Goal: Task Accomplishment & Management: Complete application form

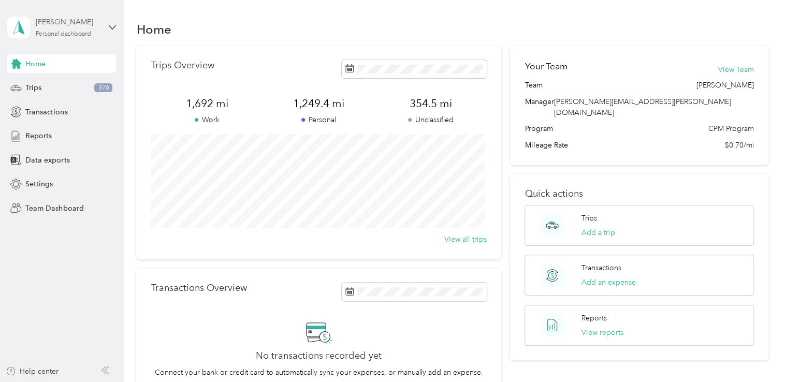
click at [81, 32] on div "Personal dashboard" at bounding box center [63, 34] width 55 height 6
click at [66, 87] on div "Team dashboard" at bounding box center [44, 85] width 55 height 11
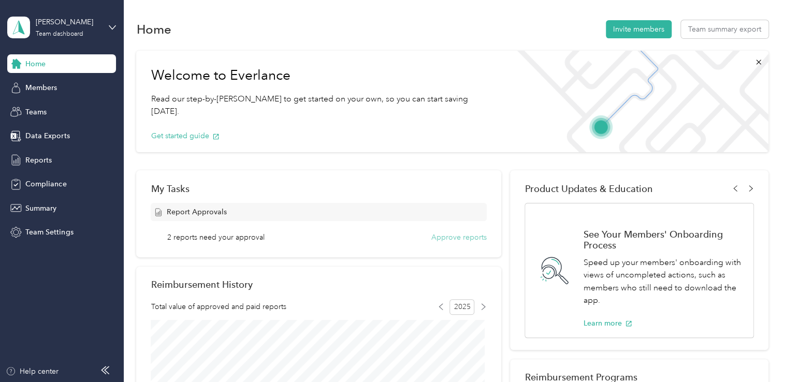
click at [464, 237] on button "Approve reports" at bounding box center [459, 237] width 55 height 11
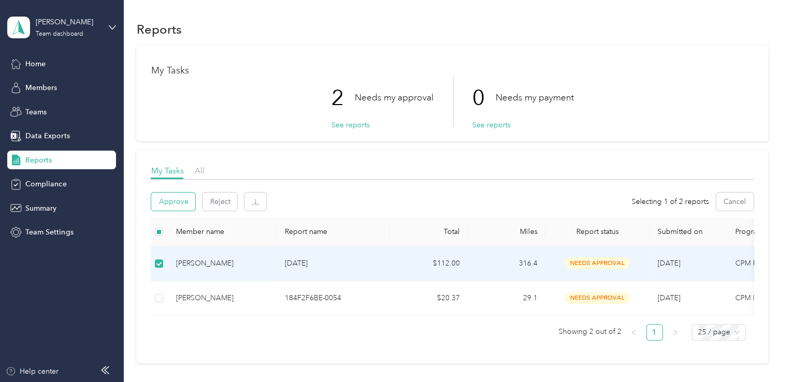
click at [181, 204] on button "Approve" at bounding box center [173, 202] width 44 height 18
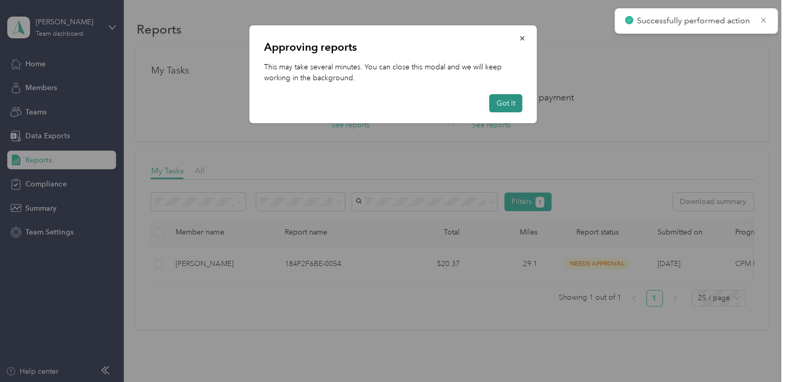
click at [514, 104] on button "Got it" at bounding box center [506, 103] width 33 height 18
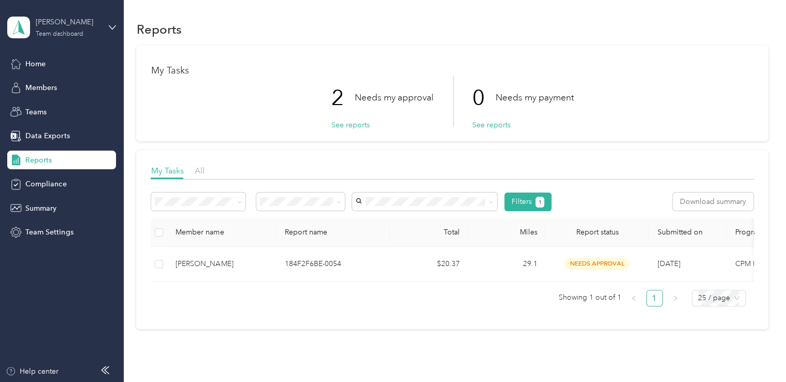
click at [61, 28] on div "[PERSON_NAME] Team dashboard" at bounding box center [68, 27] width 65 height 21
click at [42, 111] on div "Personal dashboard" at bounding box center [49, 108] width 65 height 11
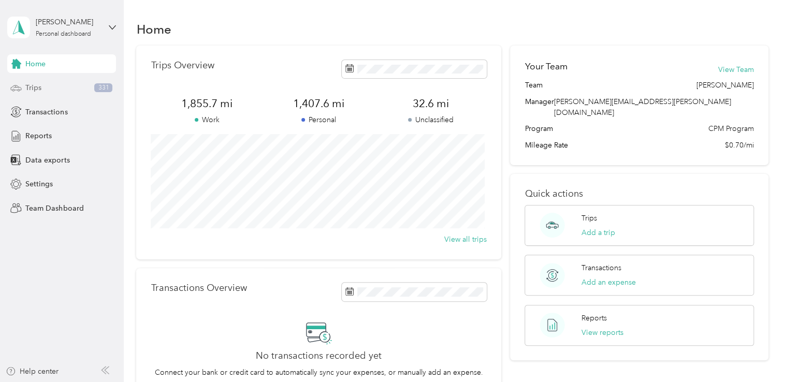
click at [55, 89] on div "Trips 331" at bounding box center [61, 88] width 109 height 19
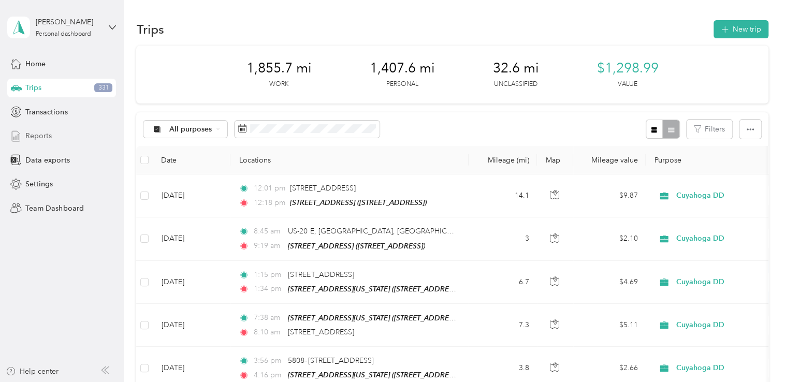
click at [39, 137] on span "Reports" at bounding box center [38, 136] width 26 height 11
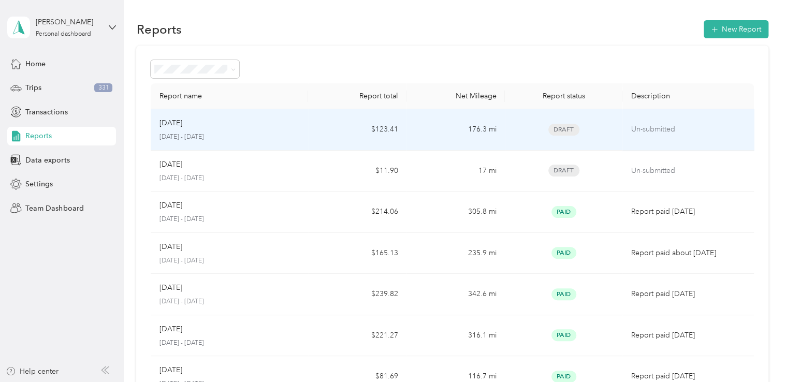
click at [199, 127] on div "[DATE]" at bounding box center [229, 123] width 141 height 11
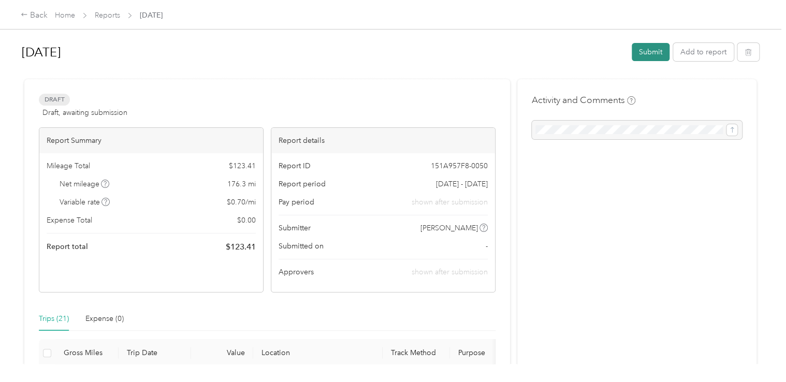
click at [638, 56] on button "Submit" at bounding box center [651, 52] width 38 height 18
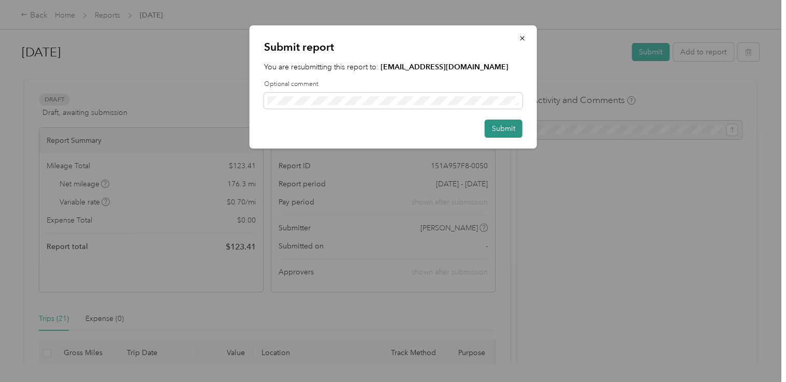
click at [512, 131] on button "Submit" at bounding box center [504, 129] width 38 height 18
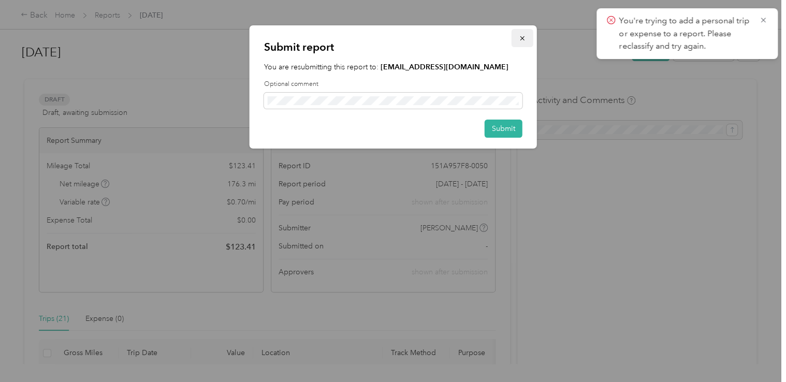
click at [527, 35] on button "button" at bounding box center [523, 38] width 22 height 18
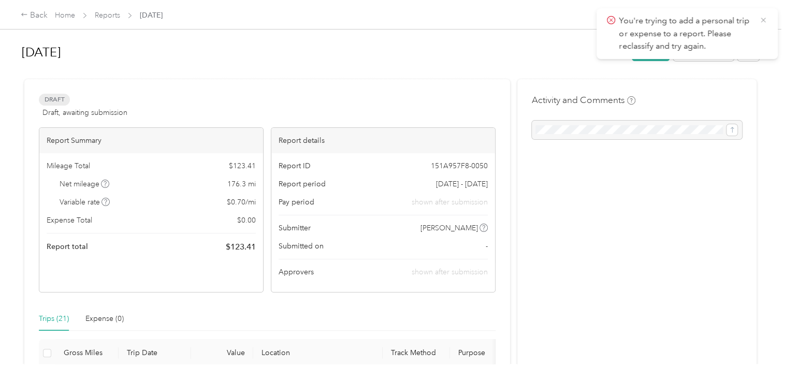
click at [763, 19] on icon at bounding box center [763, 20] width 8 height 9
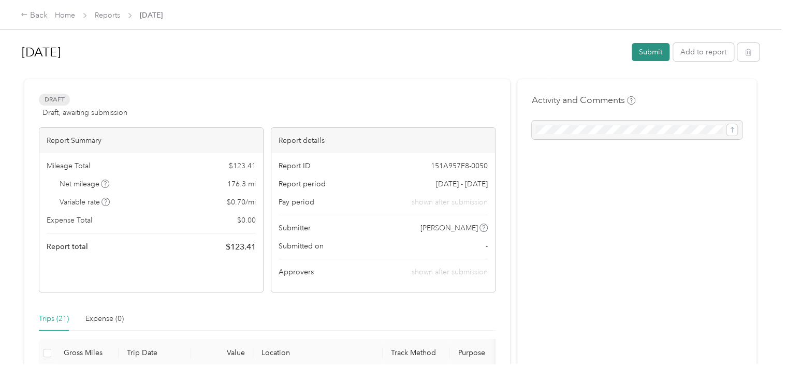
click at [641, 52] on button "Submit" at bounding box center [651, 52] width 38 height 18
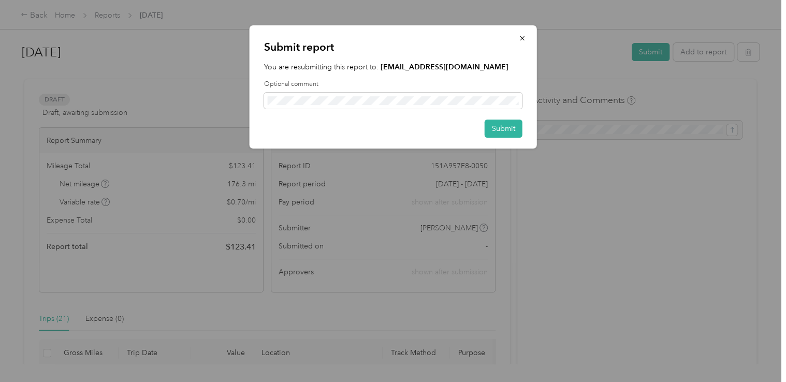
click at [498, 138] on div "Submit report You are resubmitting this report to: [EMAIL_ADDRESS][DOMAIN_NAME]…" at bounding box center [394, 86] width 288 height 123
click at [504, 132] on button "Submit" at bounding box center [504, 129] width 38 height 18
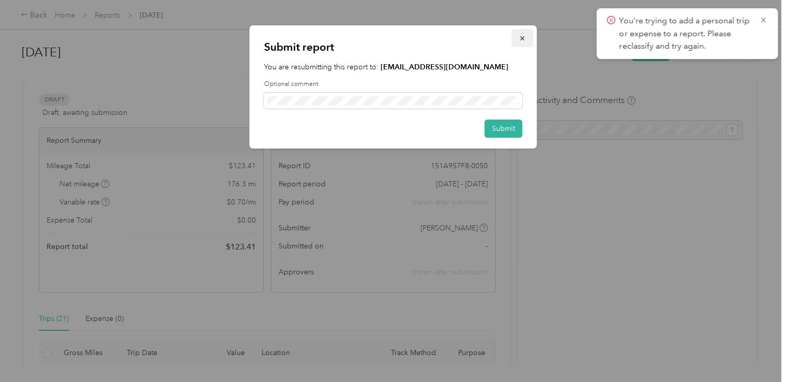
click at [526, 36] on button "button" at bounding box center [523, 38] width 22 height 18
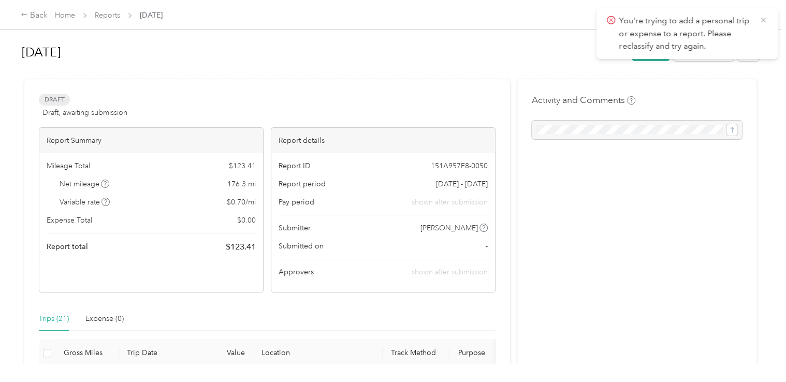
click at [765, 20] on icon at bounding box center [763, 20] width 8 height 9
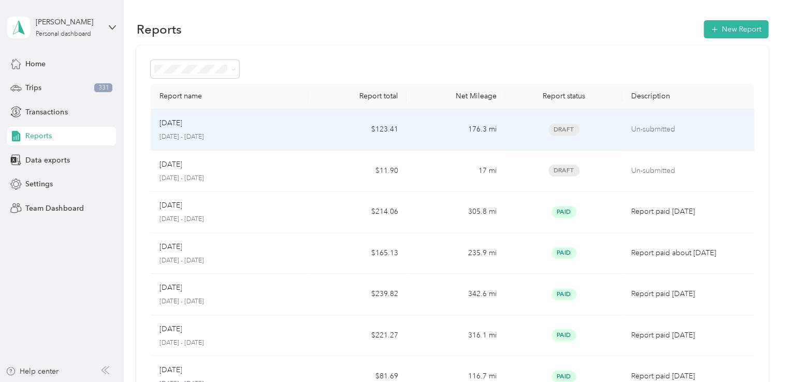
click at [581, 130] on div "Draft" at bounding box center [564, 130] width 102 height 12
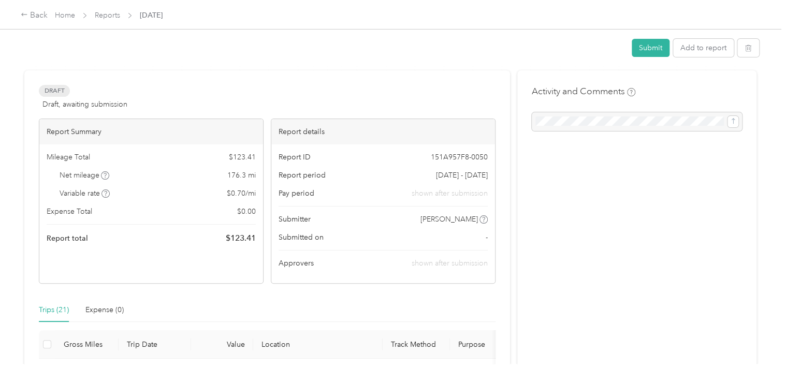
click at [581, 130] on div at bounding box center [637, 121] width 210 height 19
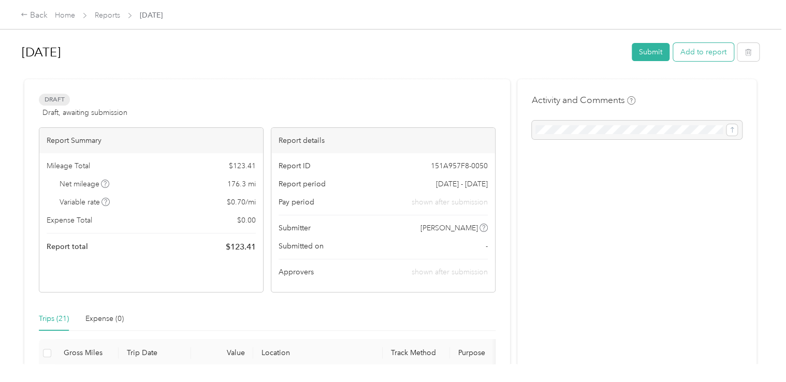
click at [699, 53] on button "Add to report" at bounding box center [703, 52] width 61 height 18
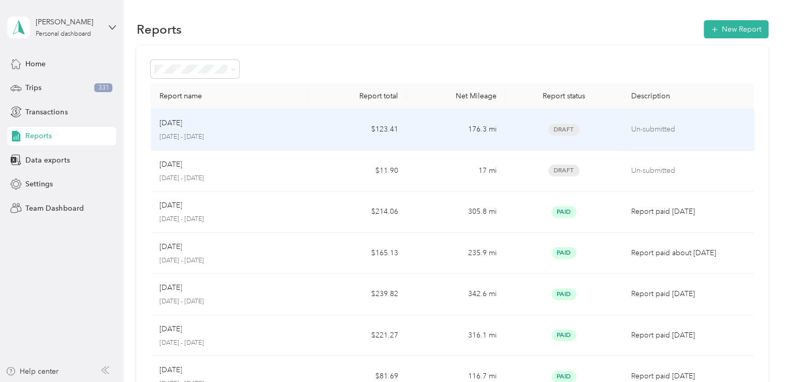
click at [477, 132] on td "176.3 mi" at bounding box center [456, 129] width 98 height 41
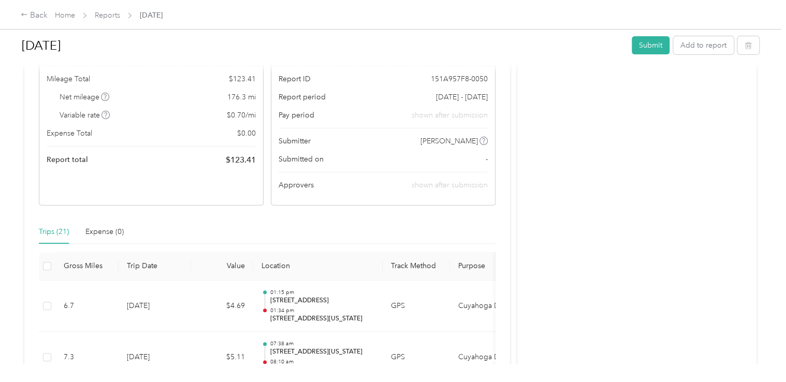
scroll to position [155, 0]
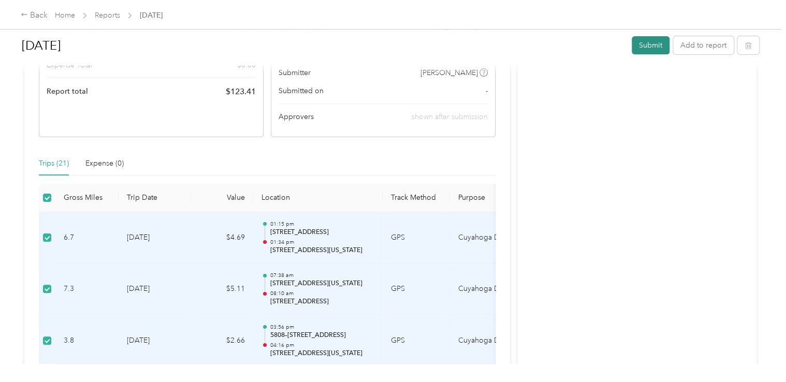
click at [653, 46] on button "Submit" at bounding box center [651, 45] width 38 height 18
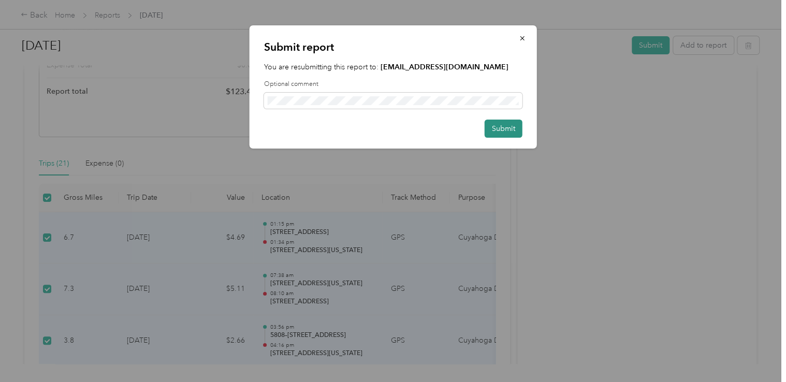
click at [497, 133] on button "Submit" at bounding box center [504, 129] width 38 height 18
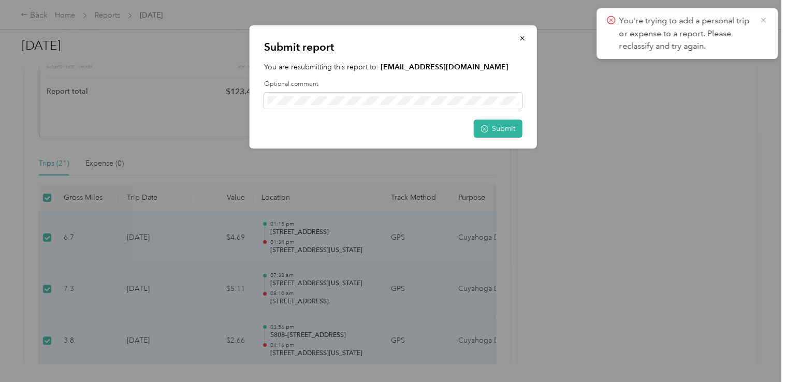
click at [764, 17] on icon at bounding box center [763, 20] width 8 height 9
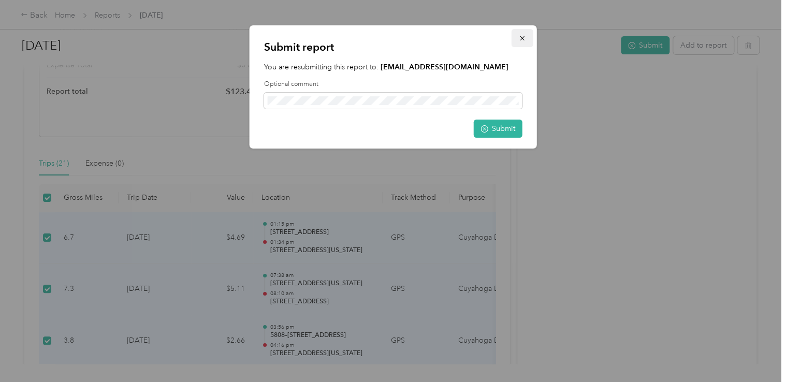
click at [524, 37] on icon "button" at bounding box center [522, 38] width 7 height 7
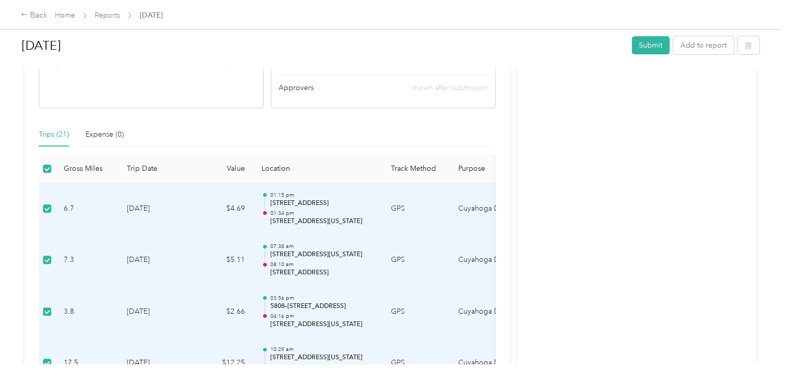
scroll to position [207, 0]
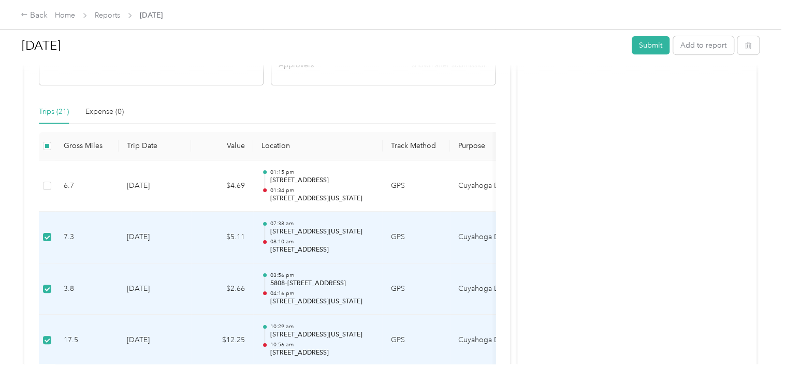
click at [51, 144] on th at bounding box center [47, 146] width 17 height 28
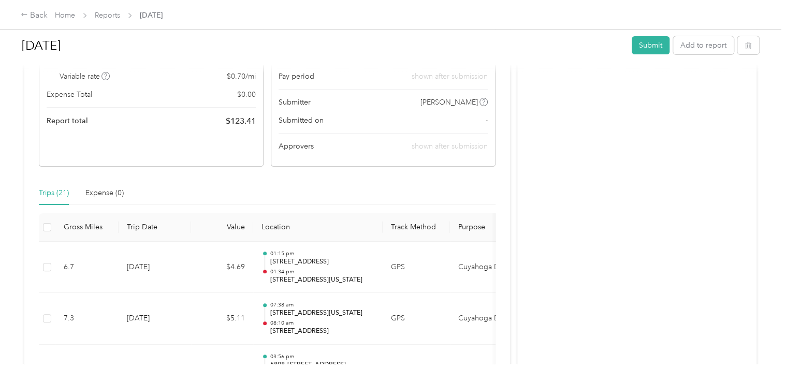
scroll to position [0, 0]
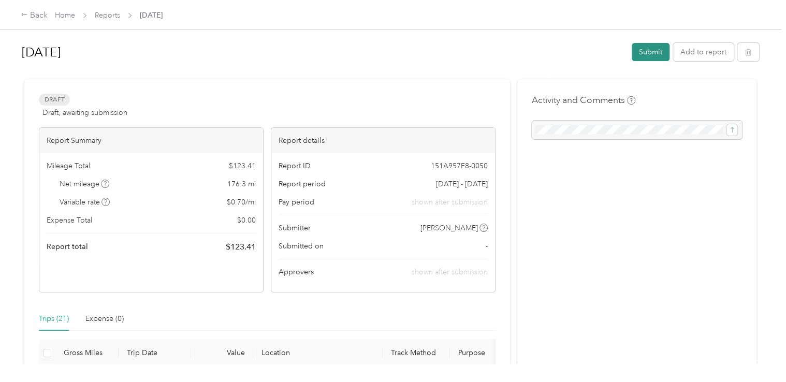
click at [642, 52] on button "Submit" at bounding box center [651, 52] width 38 height 18
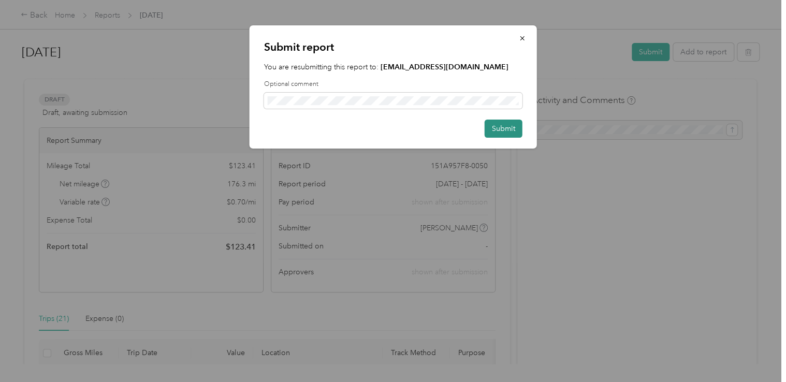
click at [496, 132] on button "Submit" at bounding box center [504, 129] width 38 height 18
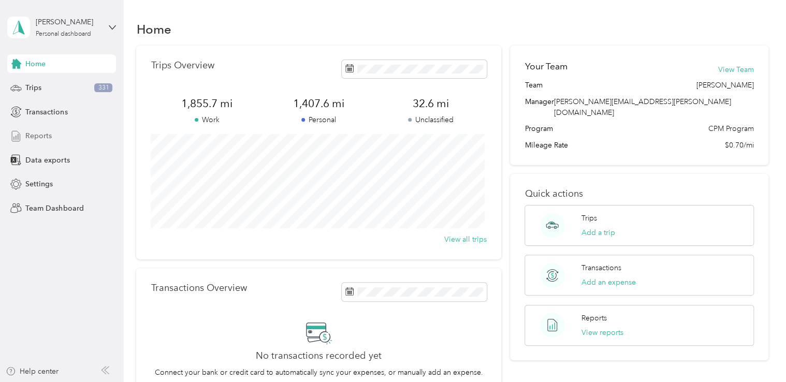
click at [43, 133] on span "Reports" at bounding box center [38, 136] width 26 height 11
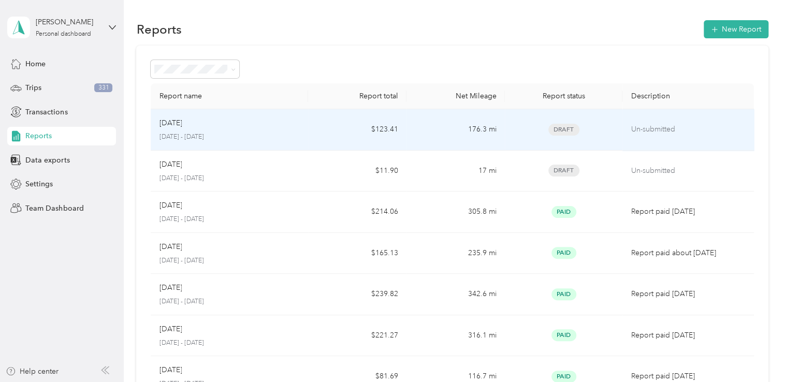
click at [347, 134] on td "$123.41" at bounding box center [357, 129] width 98 height 41
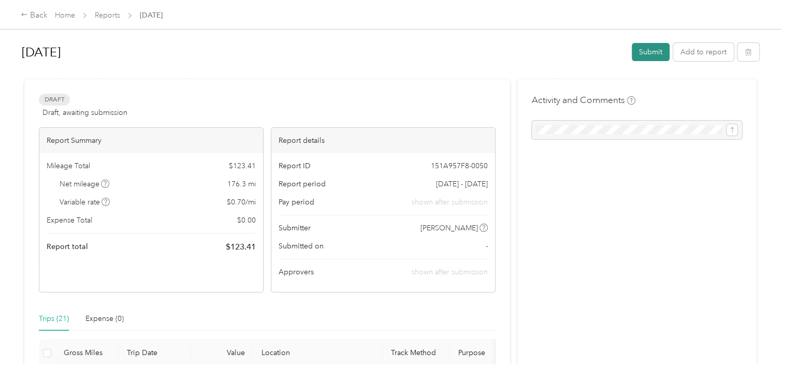
click at [650, 54] on button "Submit" at bounding box center [651, 52] width 38 height 18
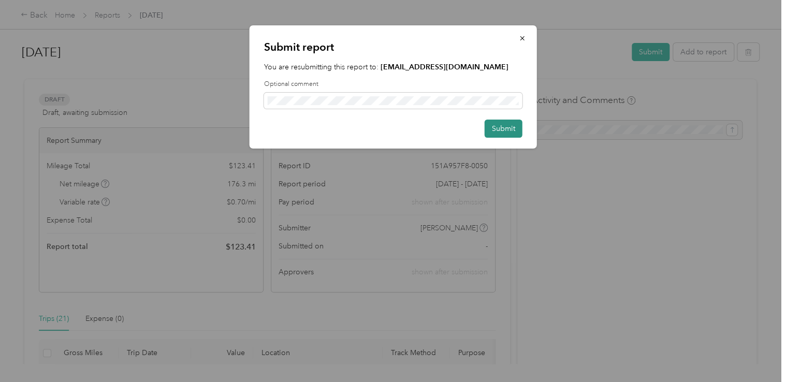
click at [501, 132] on button "Submit" at bounding box center [504, 129] width 38 height 18
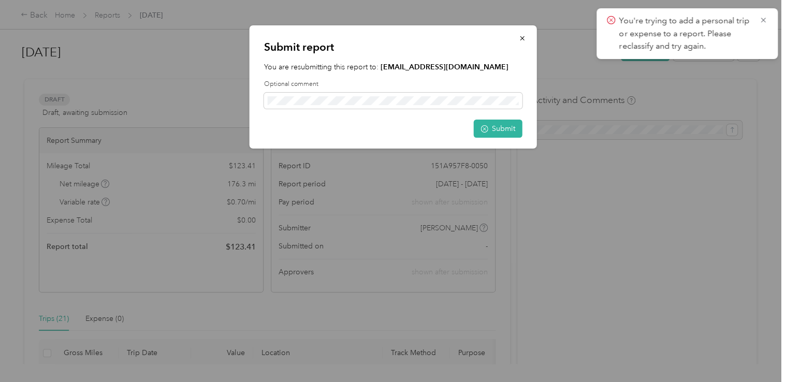
drag, startPoint x: 765, startPoint y: 16, endPoint x: 761, endPoint y: 24, distance: 9.3
click at [765, 17] on icon at bounding box center [763, 20] width 8 height 9
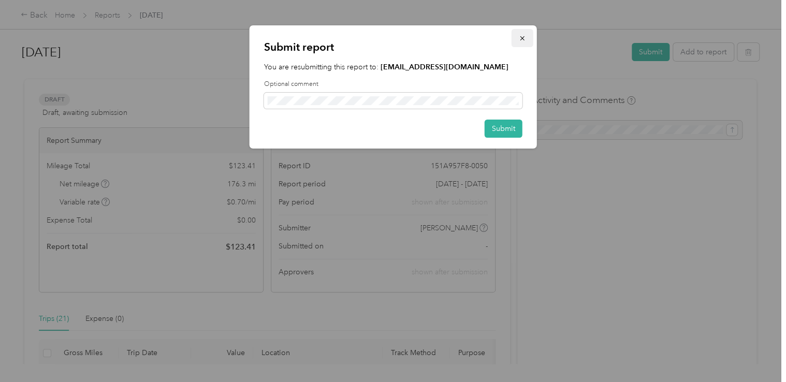
click at [522, 38] on icon "button" at bounding box center [522, 38] width 4 height 4
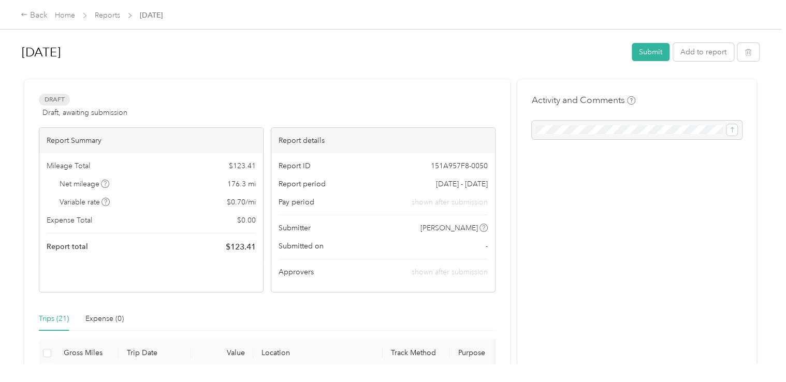
click at [597, 127] on div at bounding box center [637, 130] width 210 height 19
click at [731, 130] on div at bounding box center [637, 130] width 210 height 19
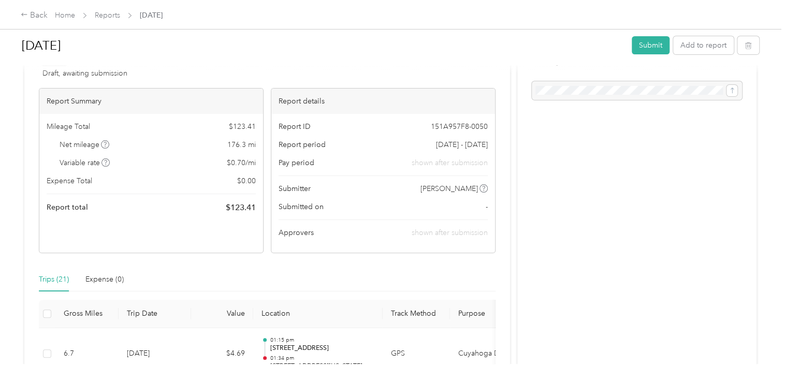
scroll to position [104, 0]
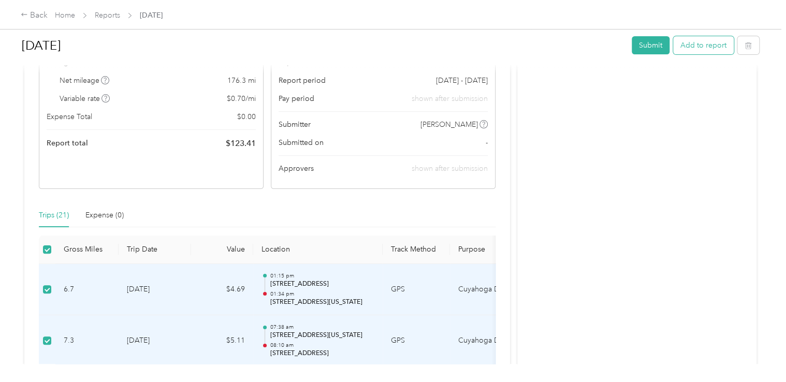
click at [693, 42] on button "Add to report" at bounding box center [703, 45] width 61 height 18
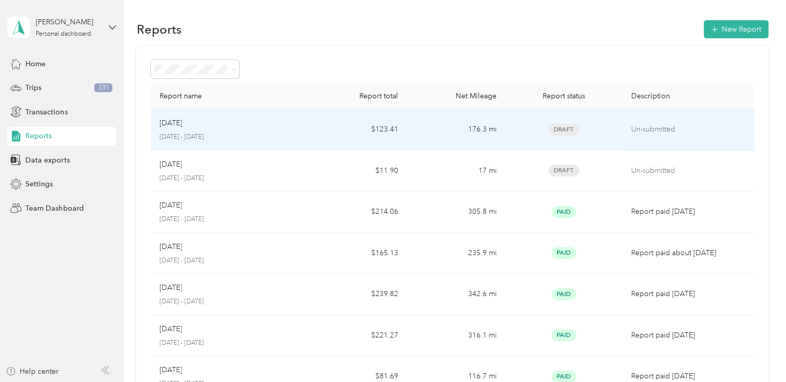
click at [495, 128] on td "176.3 mi" at bounding box center [456, 129] width 98 height 41
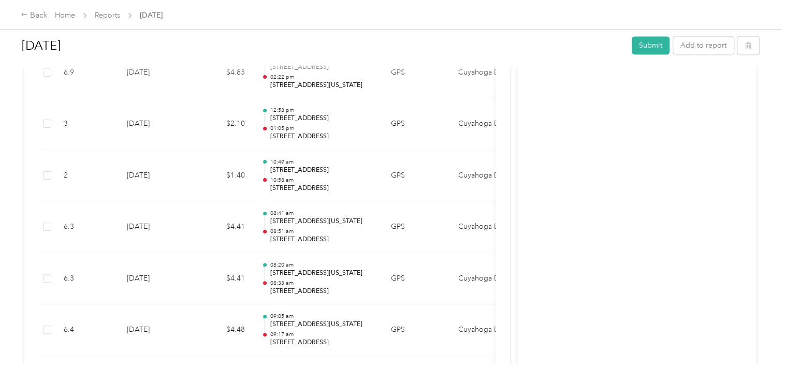
scroll to position [725, 0]
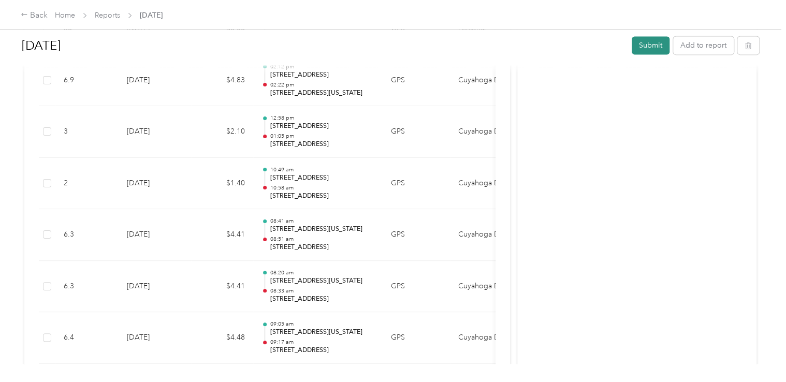
click at [661, 45] on button "Submit" at bounding box center [651, 45] width 38 height 18
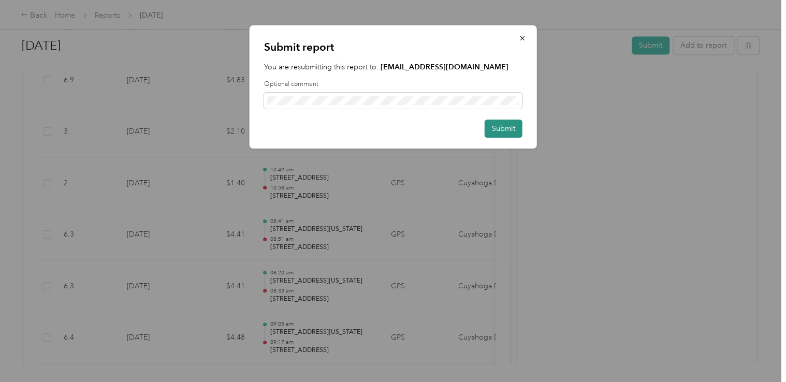
click at [504, 121] on button "Submit" at bounding box center [504, 129] width 38 height 18
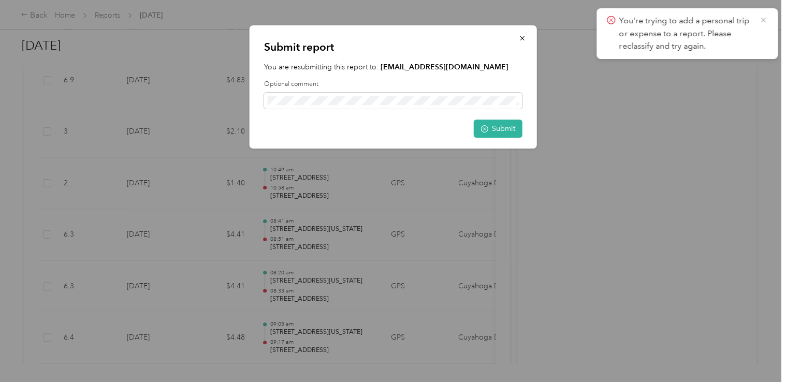
click at [762, 18] on icon at bounding box center [763, 20] width 5 height 5
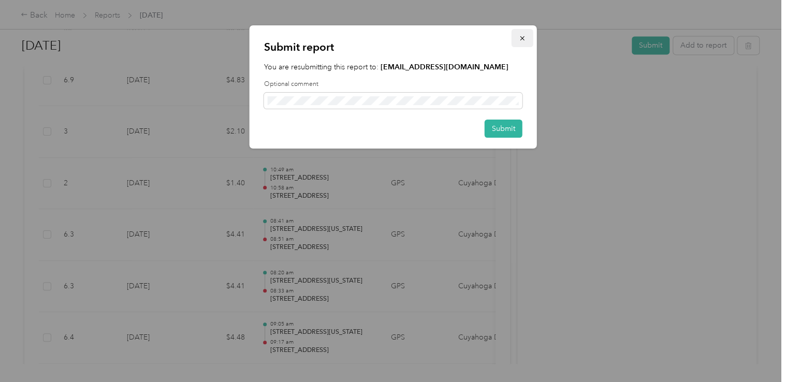
drag, startPoint x: 525, startPoint y: 37, endPoint x: 490, endPoint y: 13, distance: 42.4
click at [524, 36] on icon "button" at bounding box center [522, 38] width 7 height 7
